Goal: Information Seeking & Learning: Learn about a topic

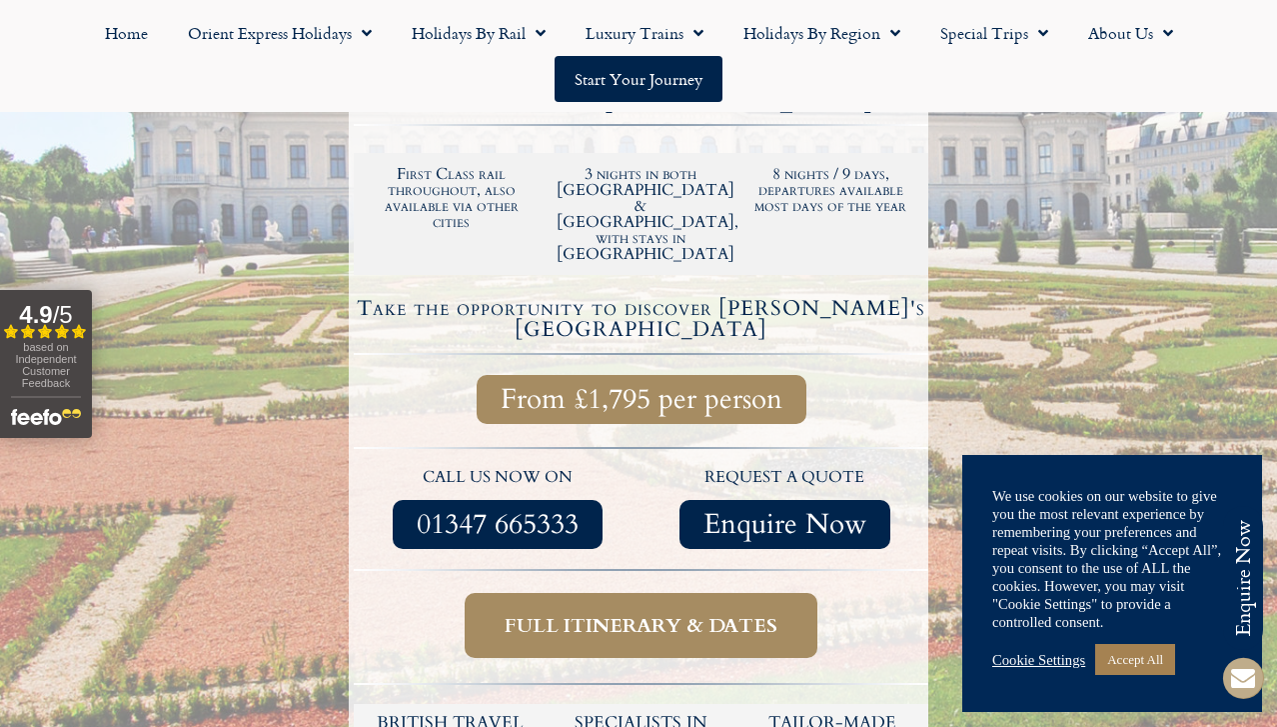
scroll to position [599, 0]
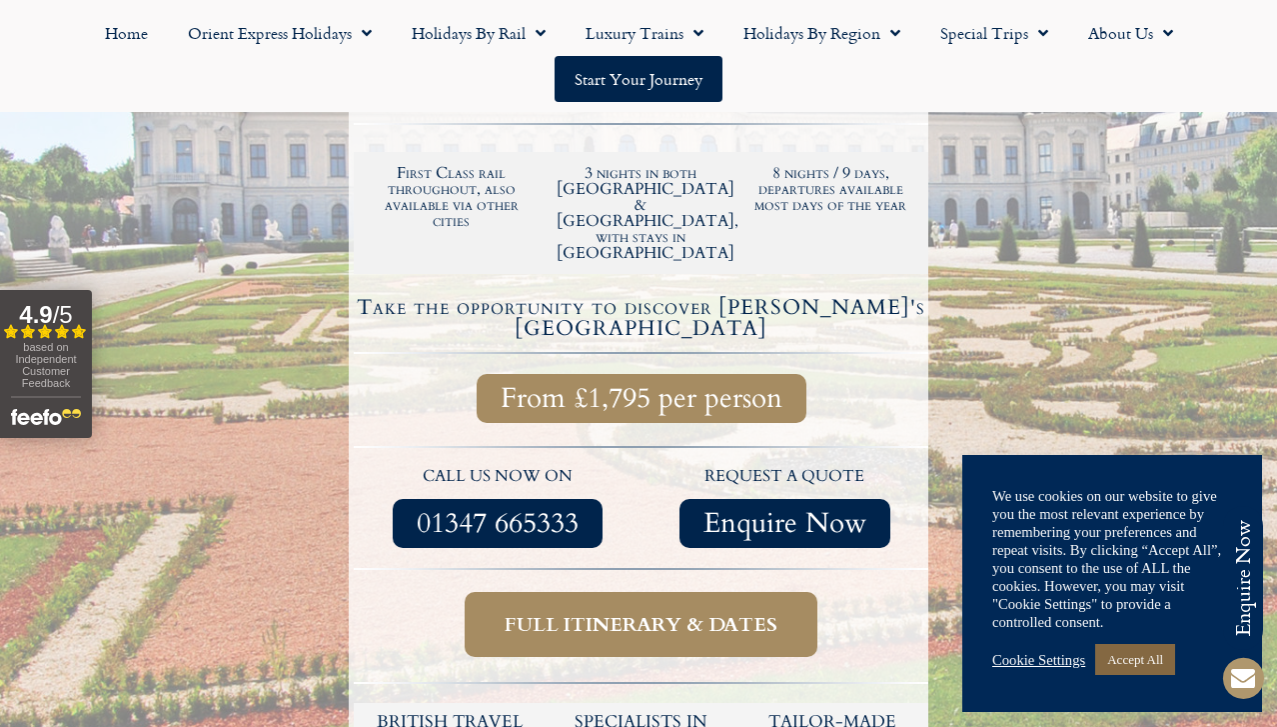
click at [1151, 656] on link "Accept All" at bounding box center [1135, 659] width 80 height 31
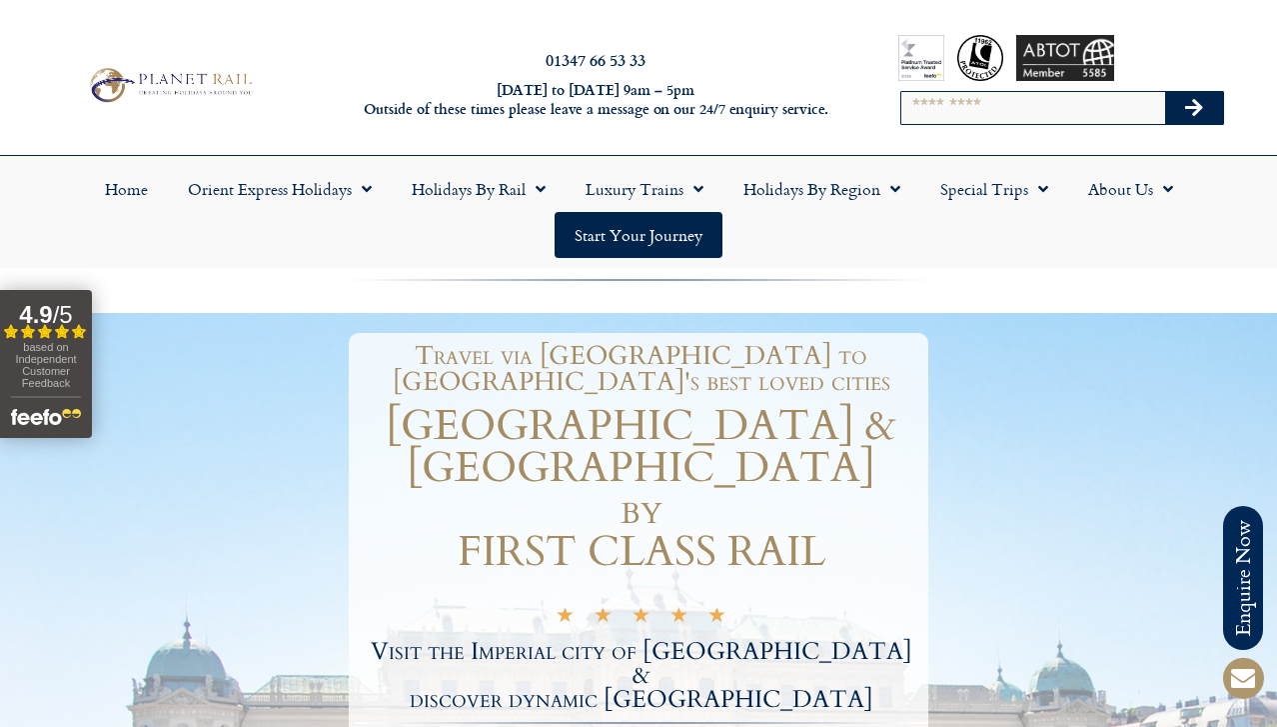
scroll to position [0, 0]
click at [125, 188] on link "Home" at bounding box center [126, 189] width 83 height 46
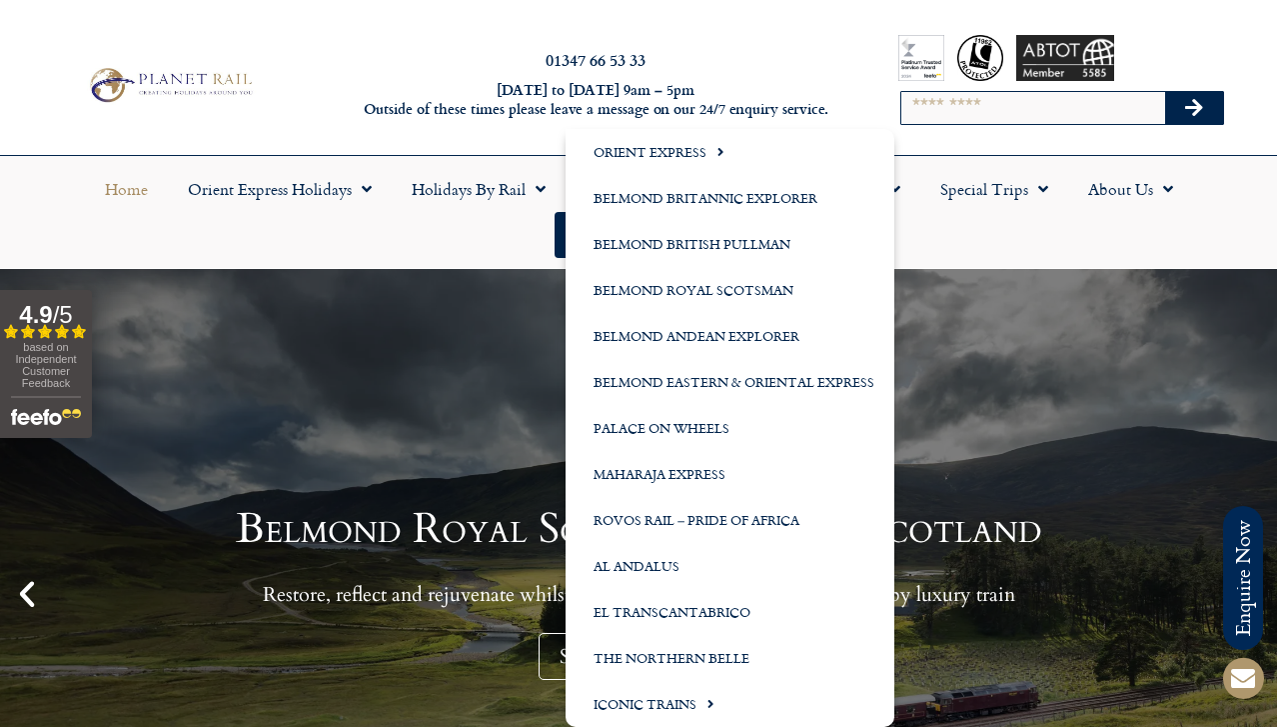
click at [480, 391] on div "Belmond Royal Scotsman - Wild Scotland Restore, reflect and rejuvenate whilst e…" at bounding box center [638, 594] width 1277 height 650
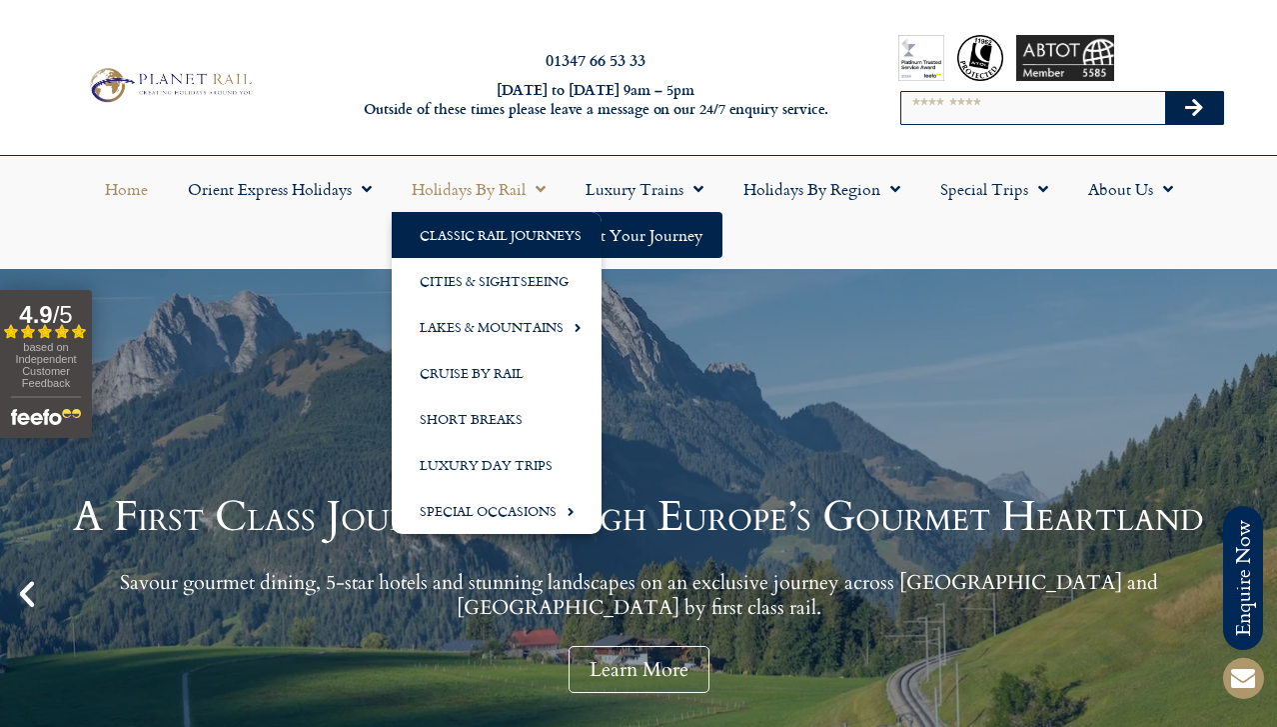
click at [495, 233] on link "Classic Rail Journeys" at bounding box center [497, 235] width 210 height 46
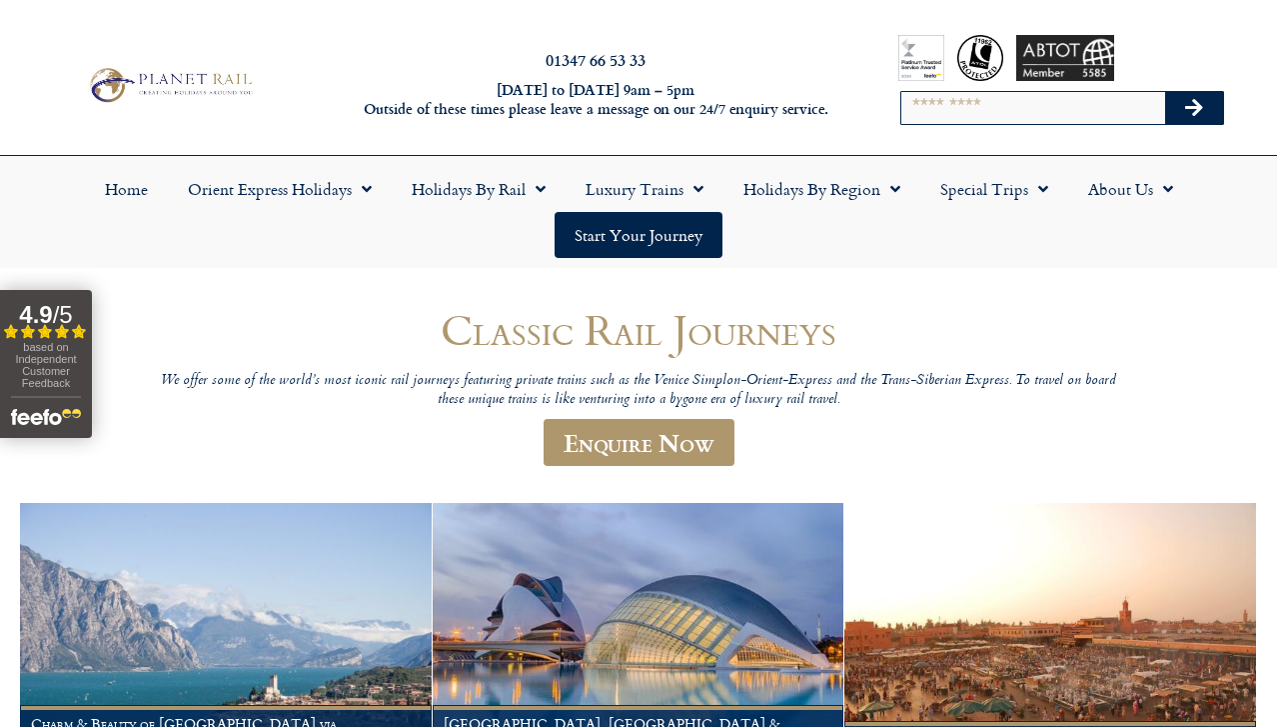
click at [927, 102] on input "Search" at bounding box center [1033, 108] width 264 height 32
type input "**********"
click at [1193, 108] on button "Search" at bounding box center [1194, 108] width 58 height 32
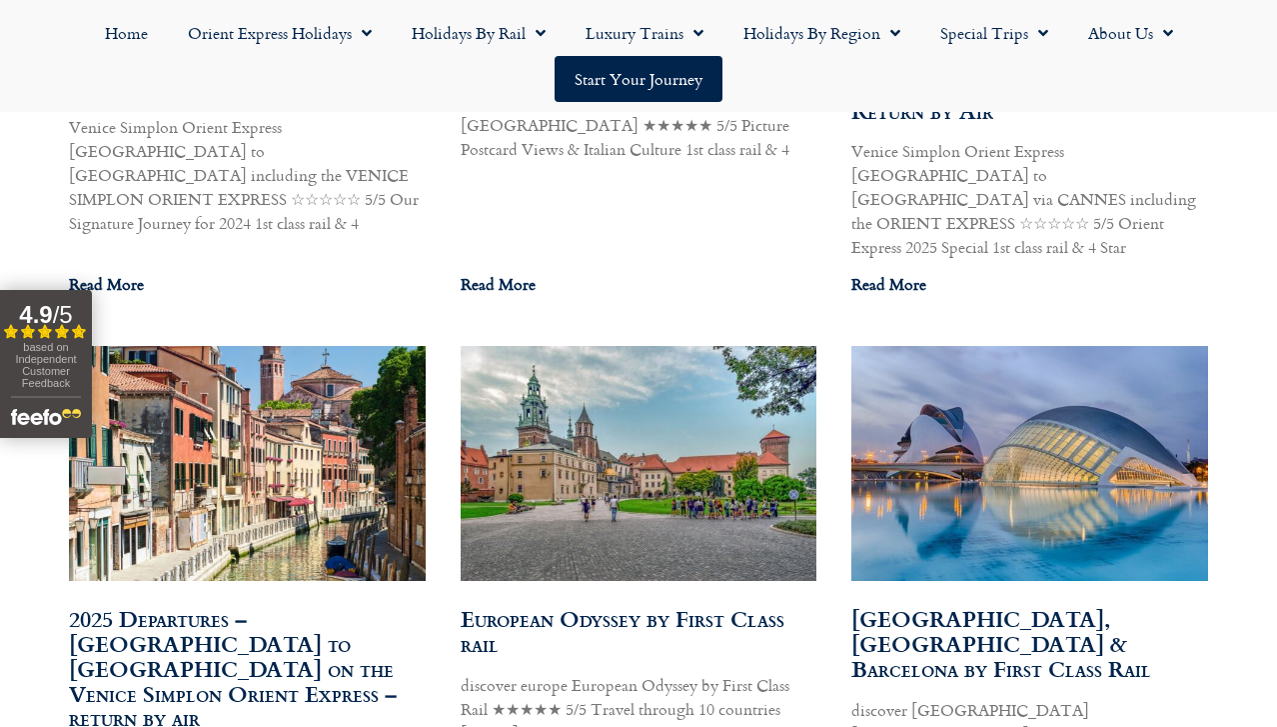
scroll to position [6026, 0]
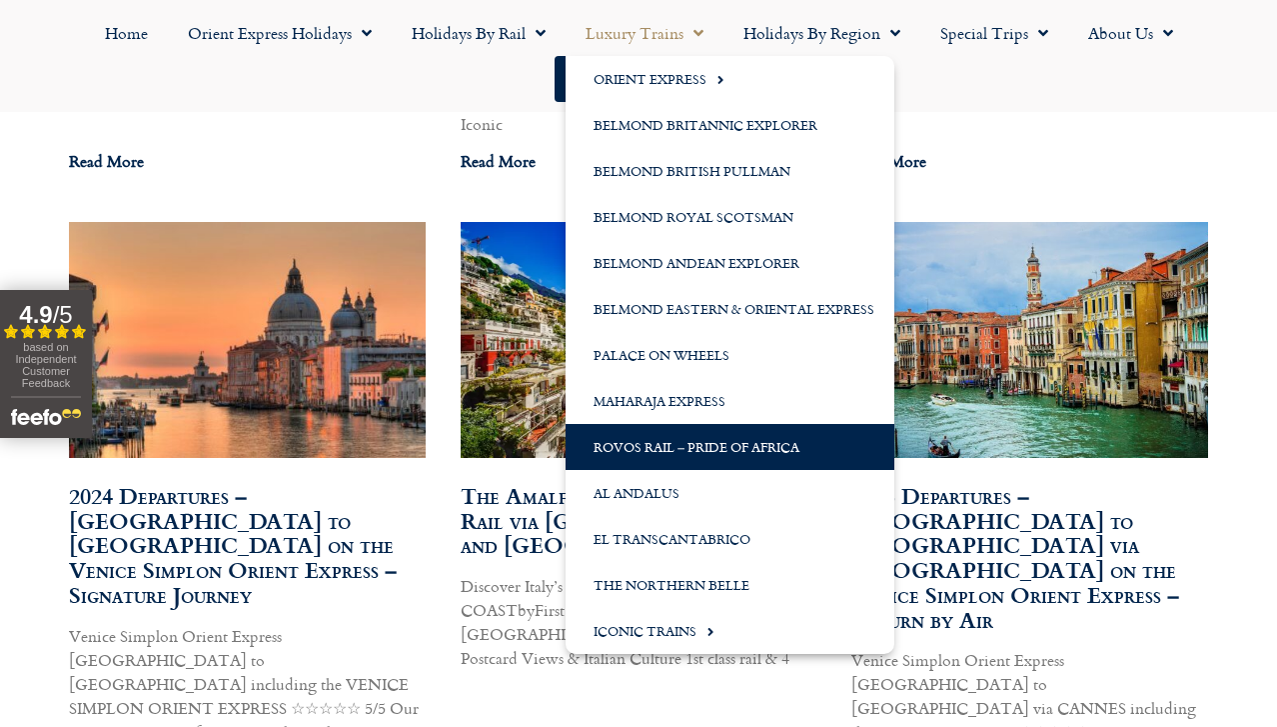
click at [683, 434] on link "Rovos Rail – Pride of Africa" at bounding box center [730, 447] width 329 height 46
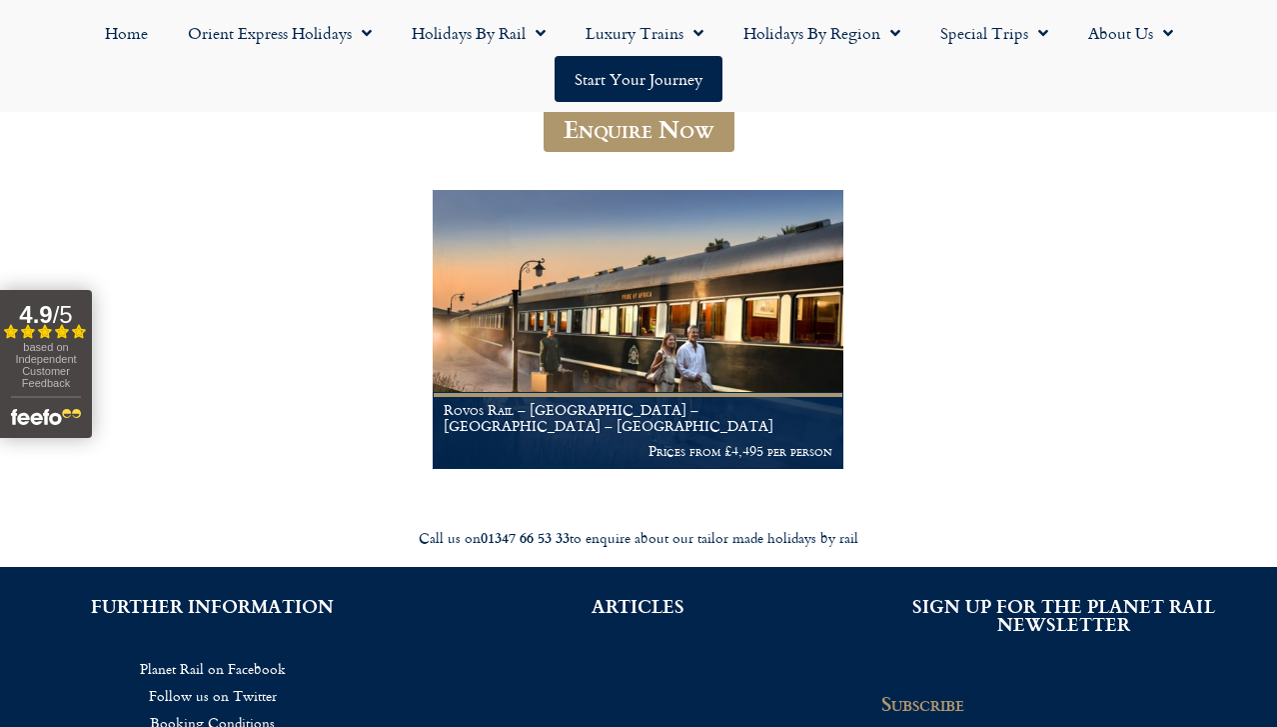
scroll to position [296, 0]
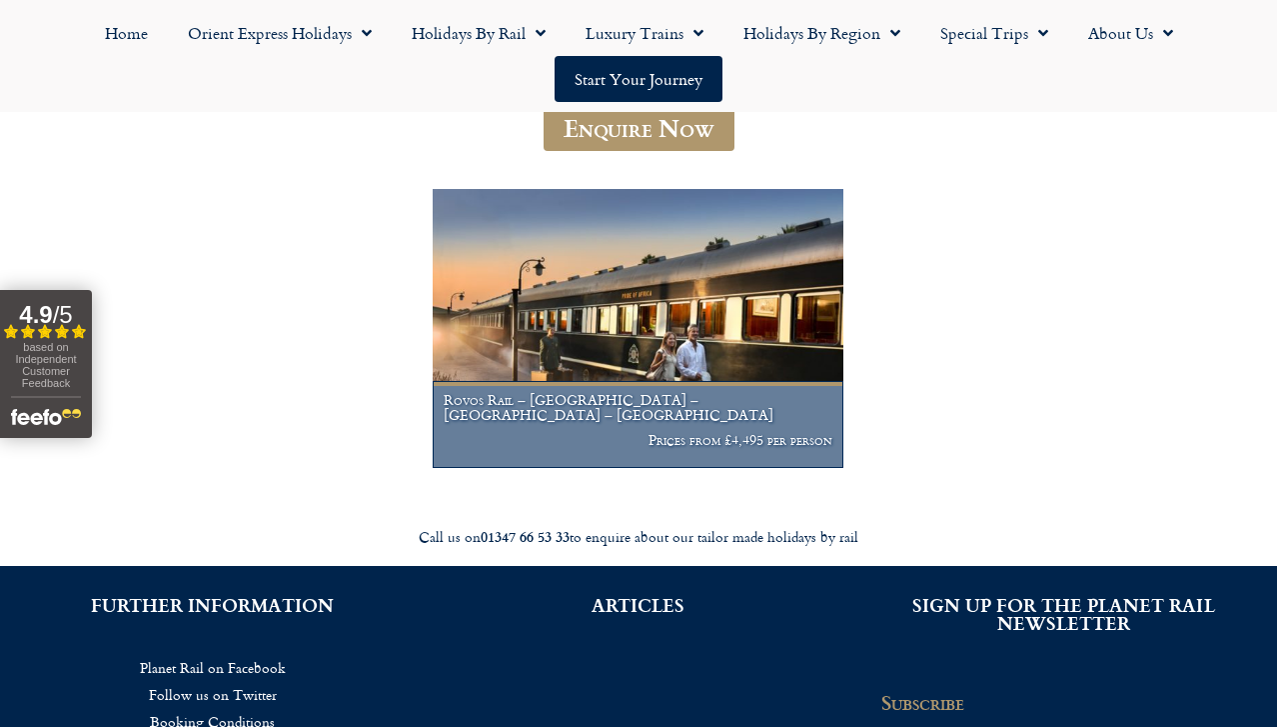
click at [648, 346] on img at bounding box center [639, 328] width 412 height 279
